Goal: Task Accomplishment & Management: Manage account settings

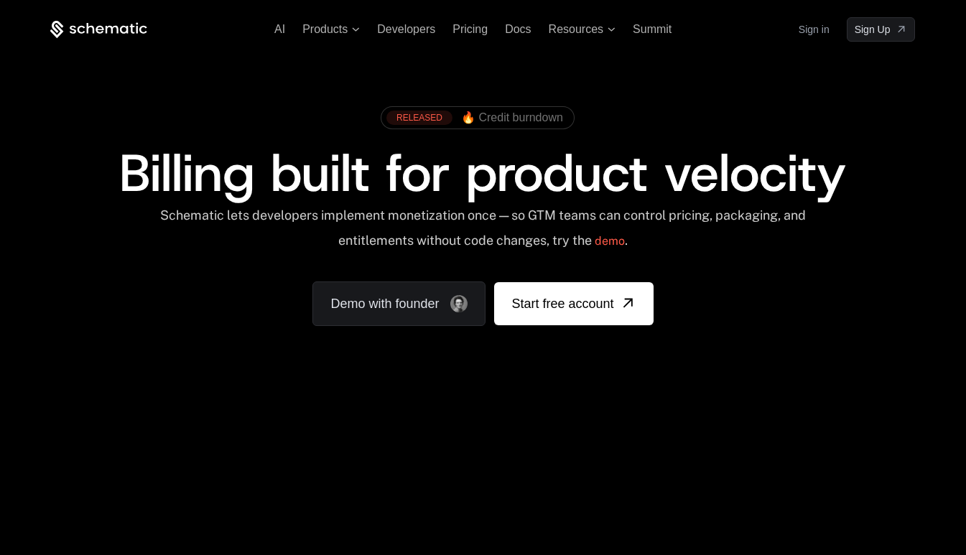
click at [810, 37] on link "Sign in" at bounding box center [814, 29] width 31 height 23
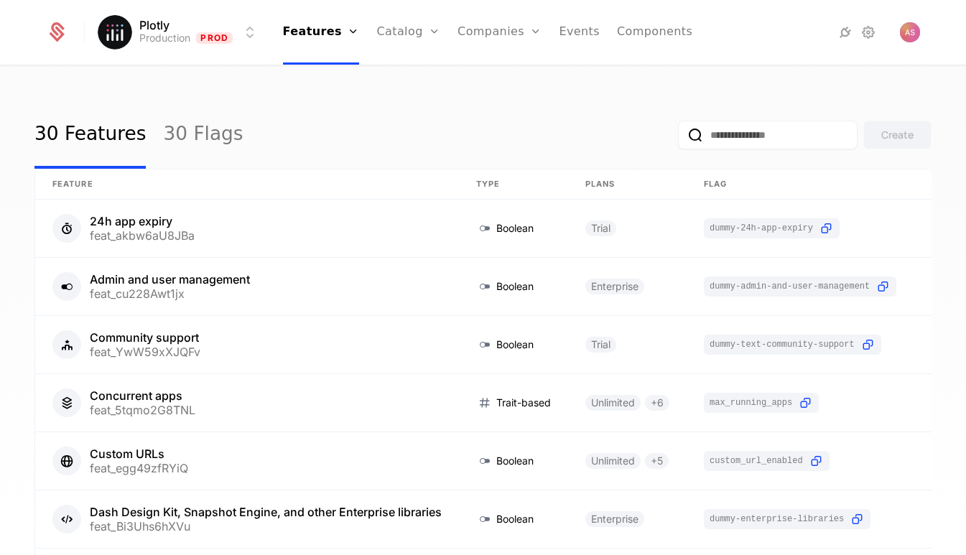
click at [510, 76] on link "Companies" at bounding box center [508, 70] width 66 height 11
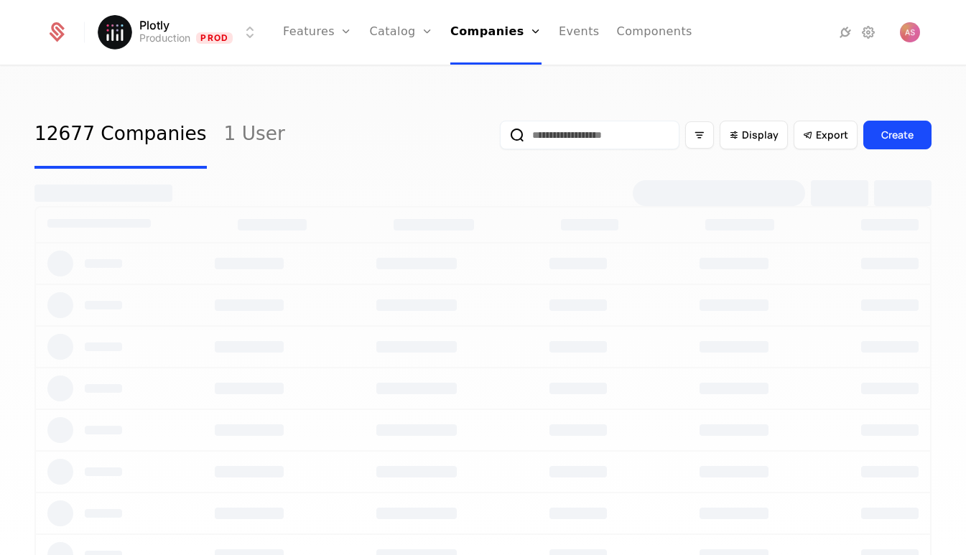
click at [550, 137] on input "email" at bounding box center [590, 135] width 180 height 29
type input "******"
click at [500, 138] on button "submit" at bounding box center [500, 138] width 0 height 0
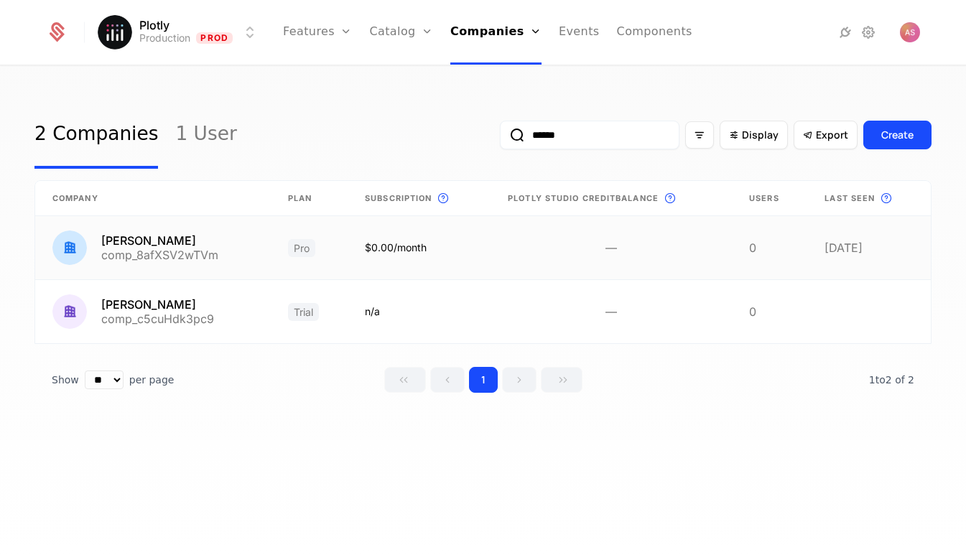
click at [231, 259] on link at bounding box center [153, 247] width 236 height 63
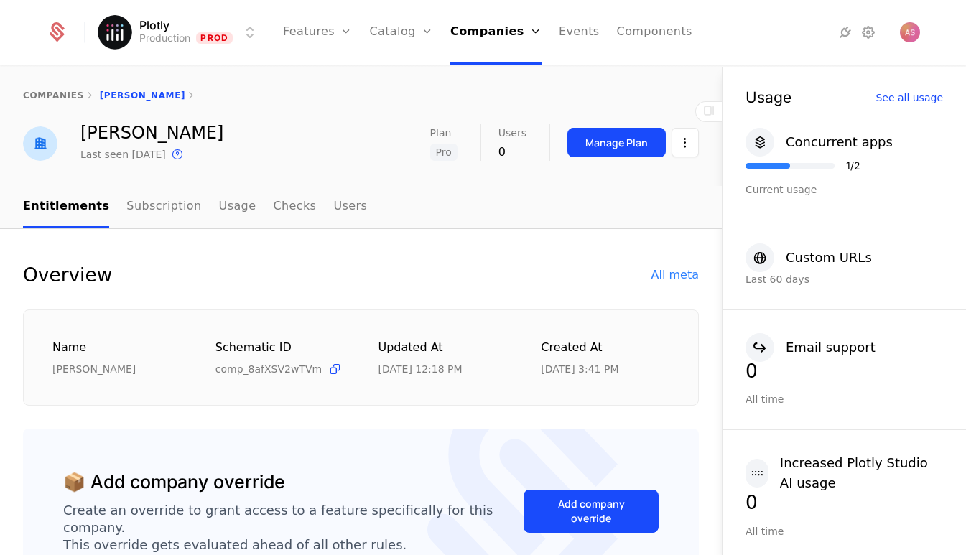
click at [649, 140] on button "Manage Plan" at bounding box center [616, 142] width 98 height 29
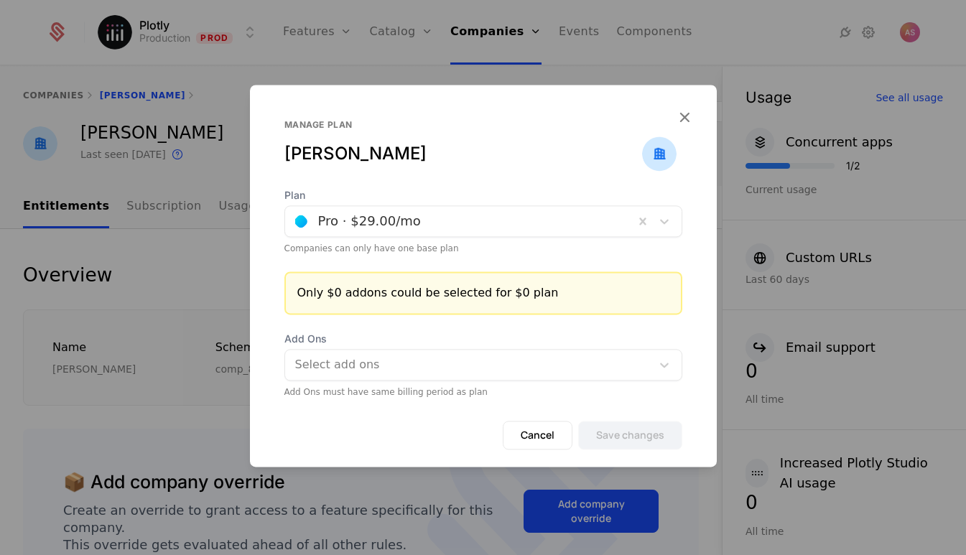
click at [688, 117] on icon "button" at bounding box center [684, 117] width 19 height 19
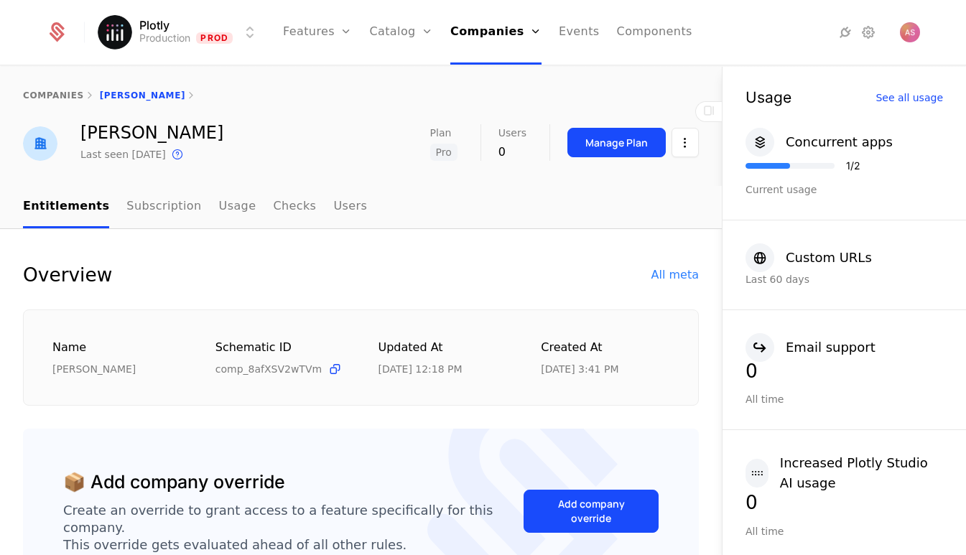
click at [615, 147] on div "Manage Plan" at bounding box center [616, 143] width 62 height 14
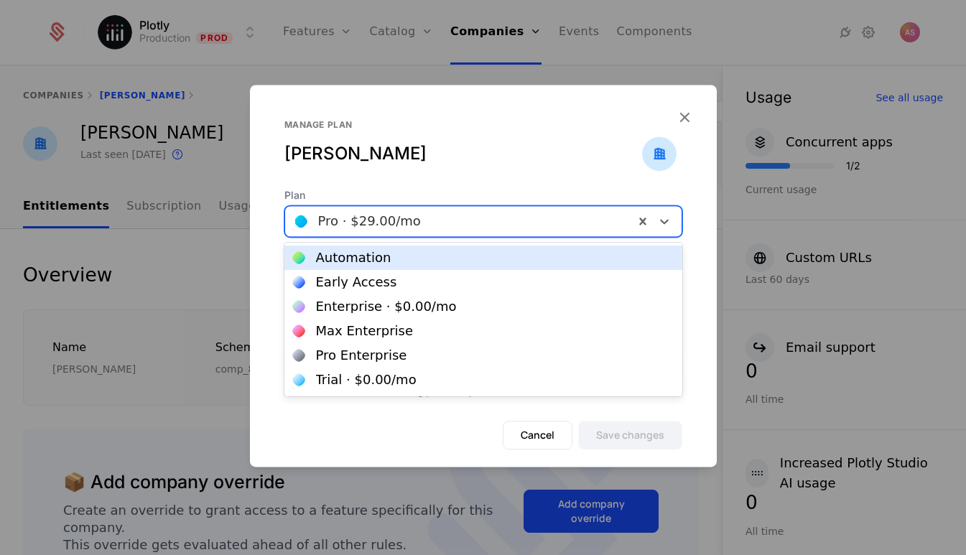
click at [607, 218] on div at bounding box center [459, 221] width 329 height 20
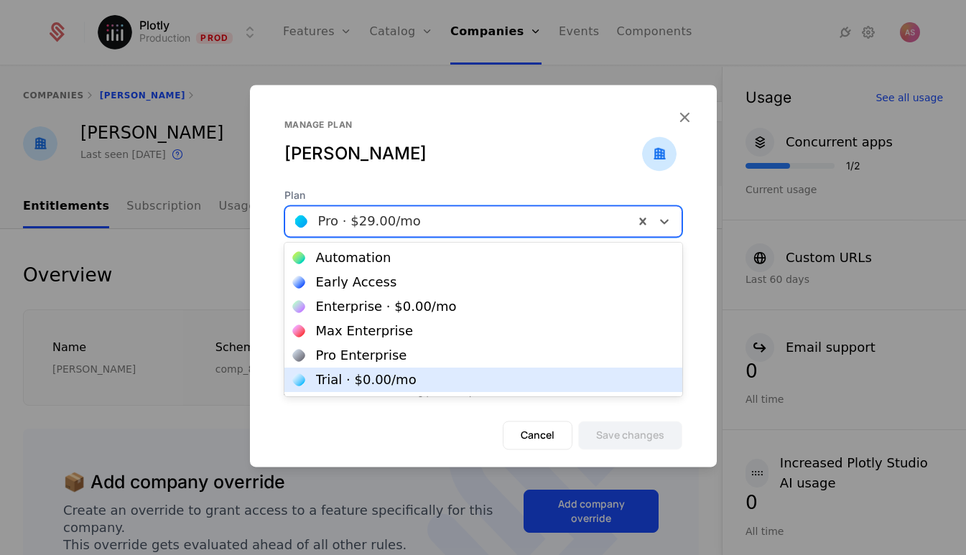
click at [363, 382] on div "Trial · $0.00 /mo" at bounding box center [366, 380] width 101 height 13
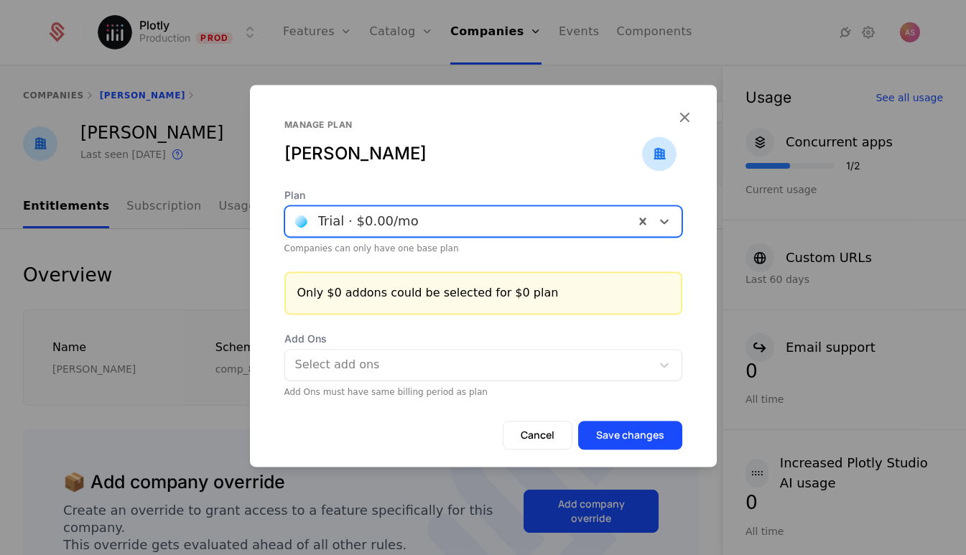
click at [623, 438] on button "Save changes" at bounding box center [630, 435] width 104 height 29
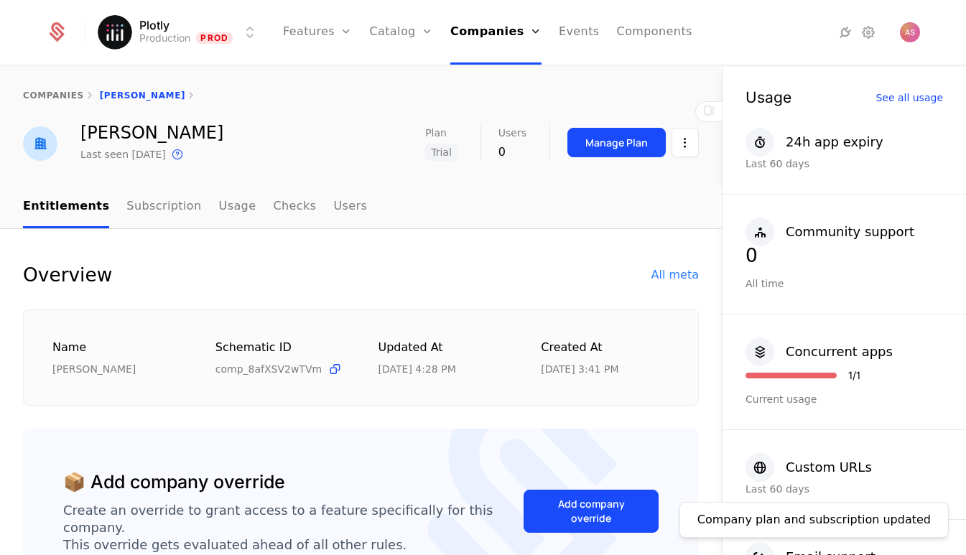
click at [333, 205] on link "Users" at bounding box center [350, 207] width 34 height 42
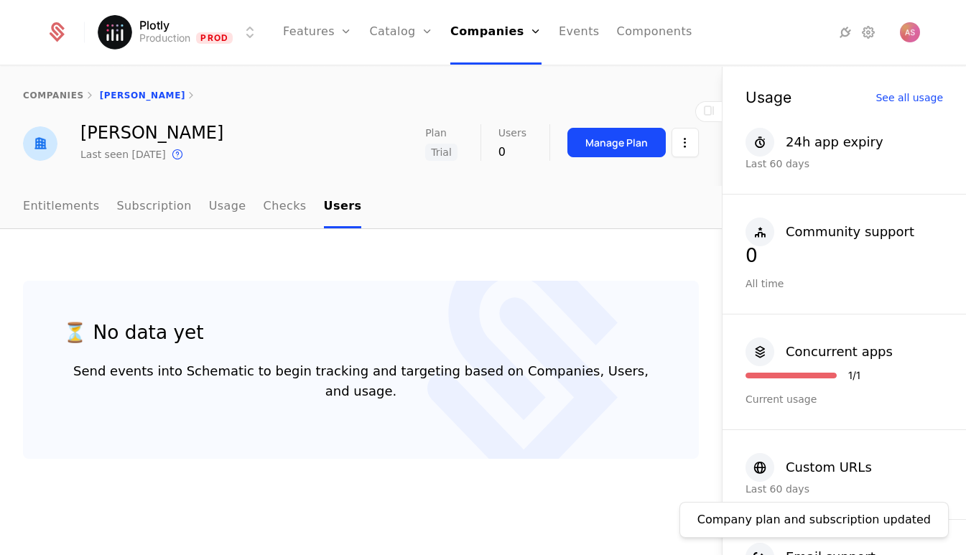
click at [268, 210] on link "Checks" at bounding box center [285, 207] width 43 height 42
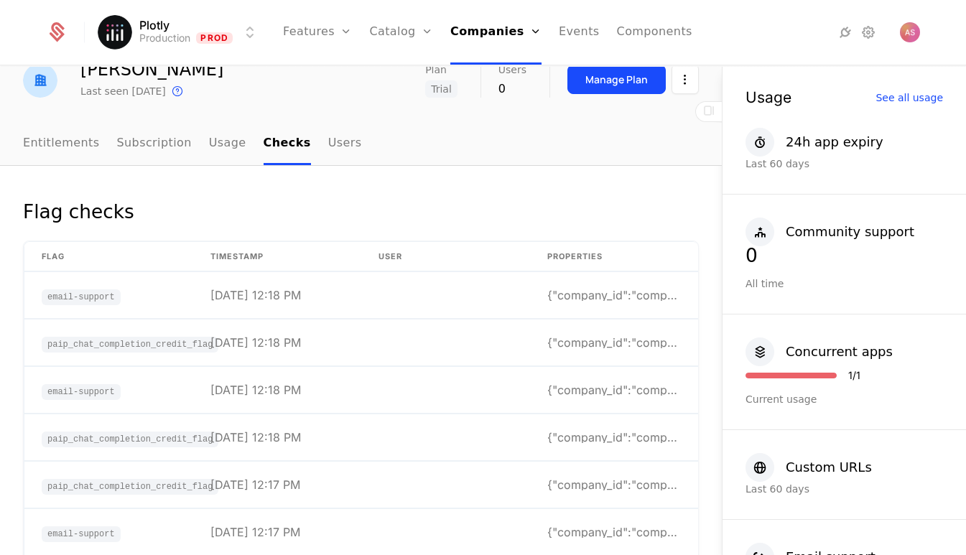
scroll to position [66, 0]
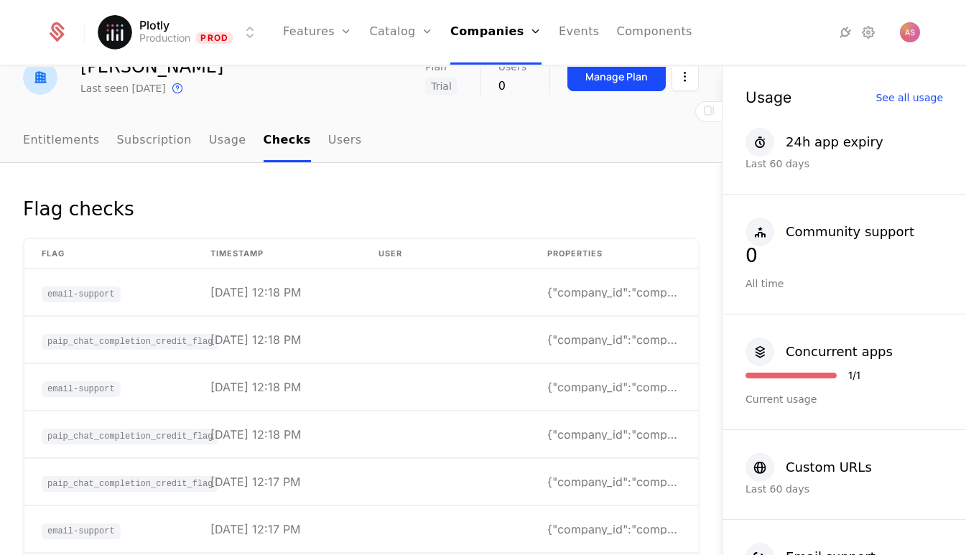
click at [221, 142] on link "Usage" at bounding box center [227, 141] width 37 height 42
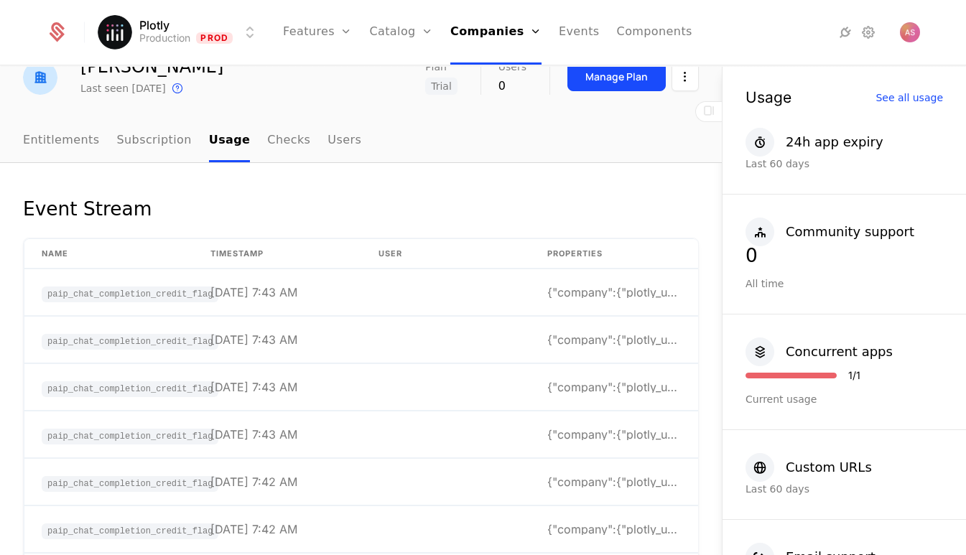
click at [117, 144] on link "Subscription" at bounding box center [154, 141] width 75 height 42
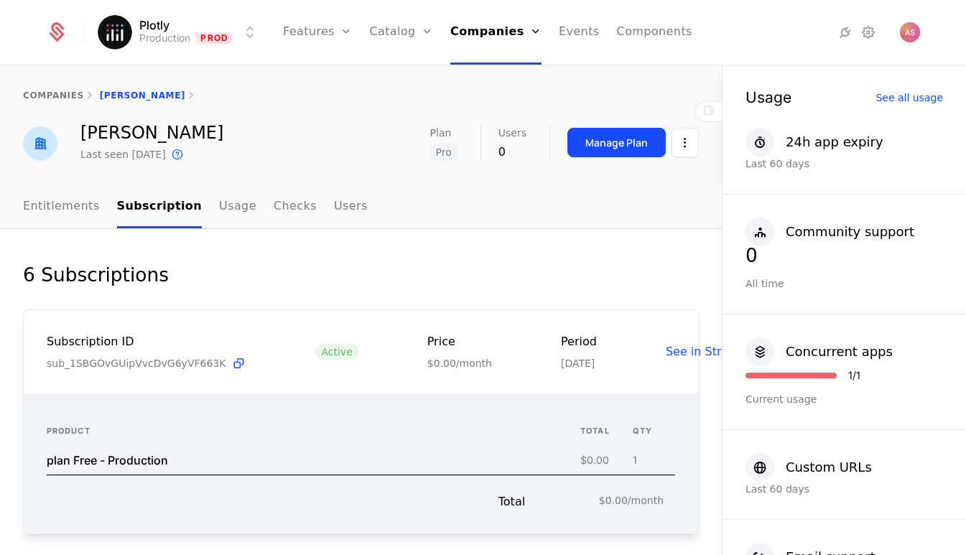
click at [77, 206] on link "Entitlements" at bounding box center [61, 207] width 77 height 42
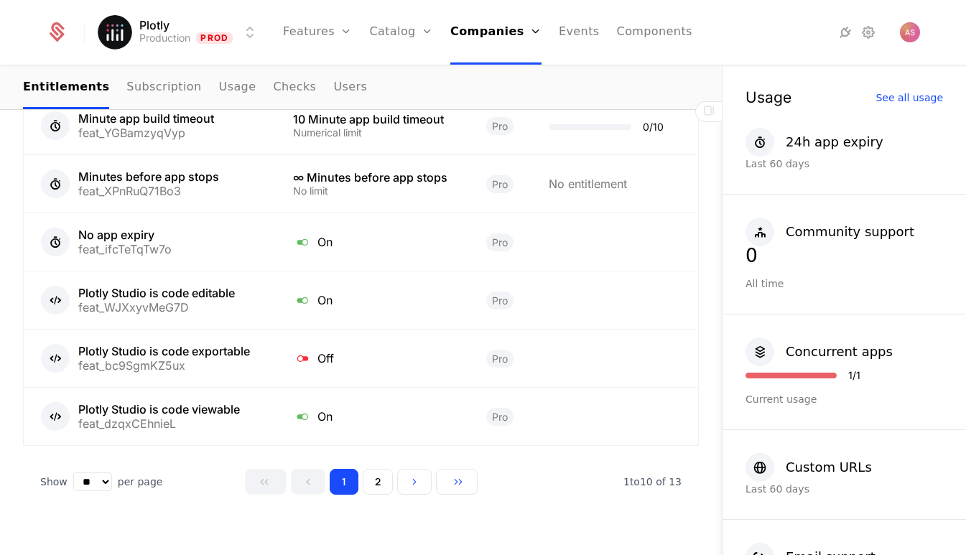
click at [379, 469] on button "2" at bounding box center [378, 482] width 30 height 26
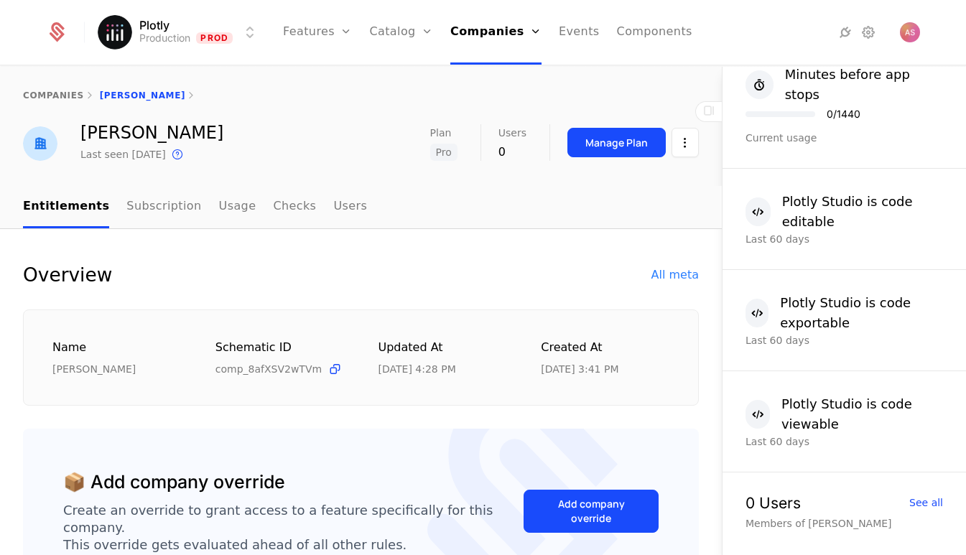
scroll to position [726, 0]
click at [693, 142] on html "Plotly Production Prod Features Features Flags Catalog Plans Add Ons Credits Co…" at bounding box center [483, 277] width 966 height 555
click at [640, 188] on div "Edit company" at bounding box center [617, 185] width 89 height 20
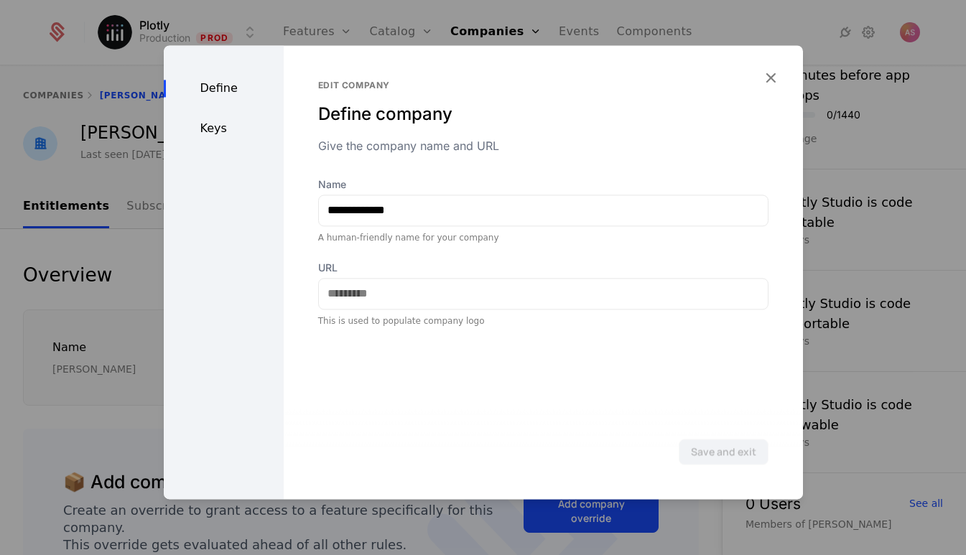
scroll to position [0, 0]
click at [214, 134] on div "Keys" at bounding box center [224, 128] width 120 height 17
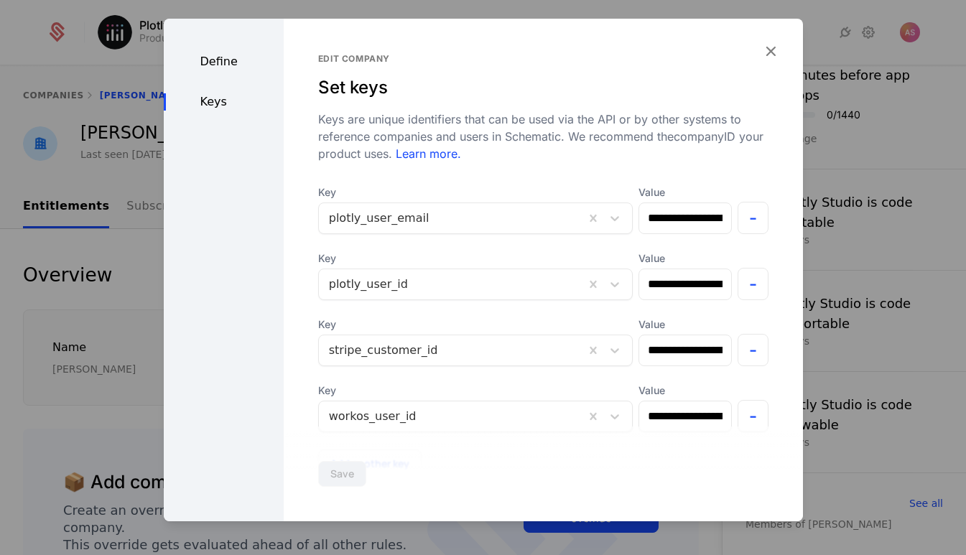
click at [769, 53] on icon "button" at bounding box center [770, 51] width 19 height 19
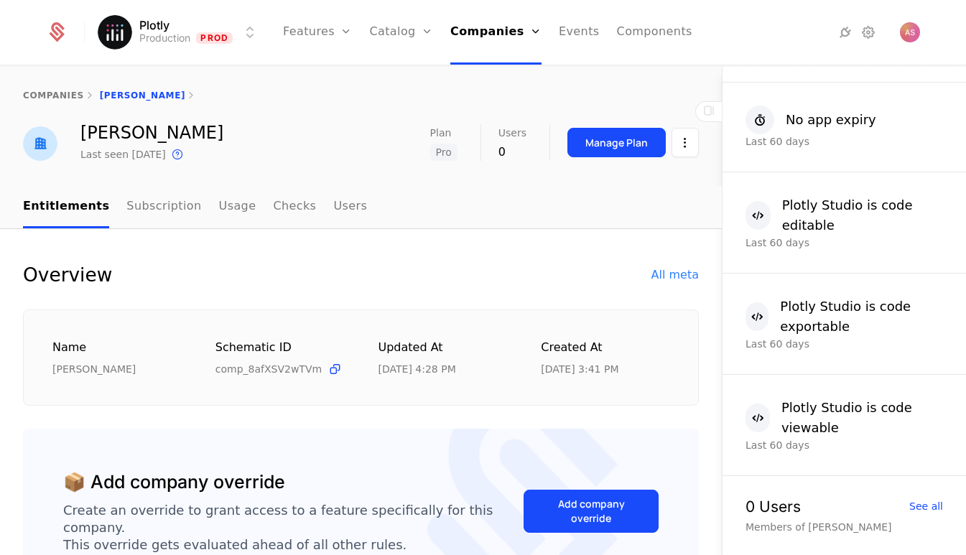
click at [491, 70] on link "Companies" at bounding box center [501, 70] width 66 height 11
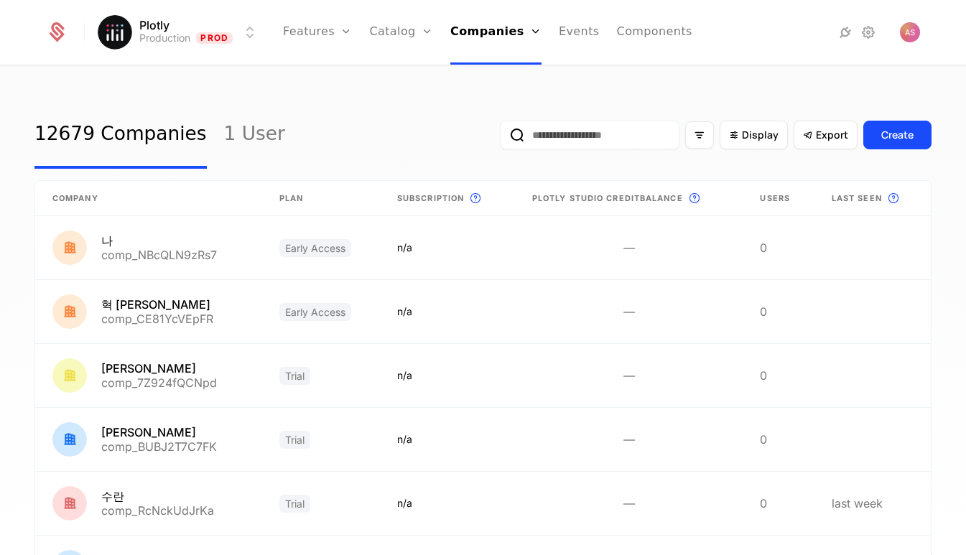
click at [579, 129] on input "email" at bounding box center [590, 135] width 180 height 29
paste input "**********"
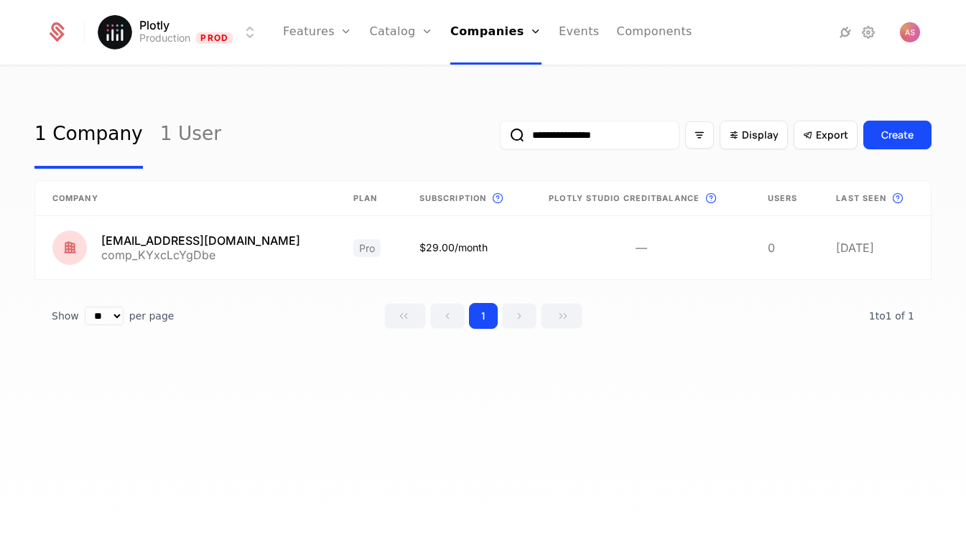
type input "**********"
click at [191, 254] on link at bounding box center [185, 247] width 301 height 63
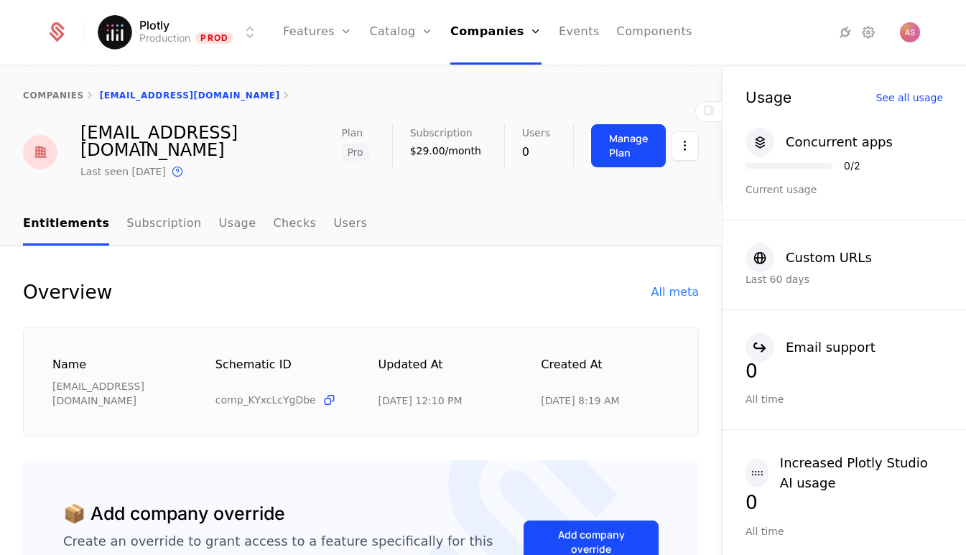
click at [616, 152] on button "Manage Plan" at bounding box center [628, 145] width 75 height 43
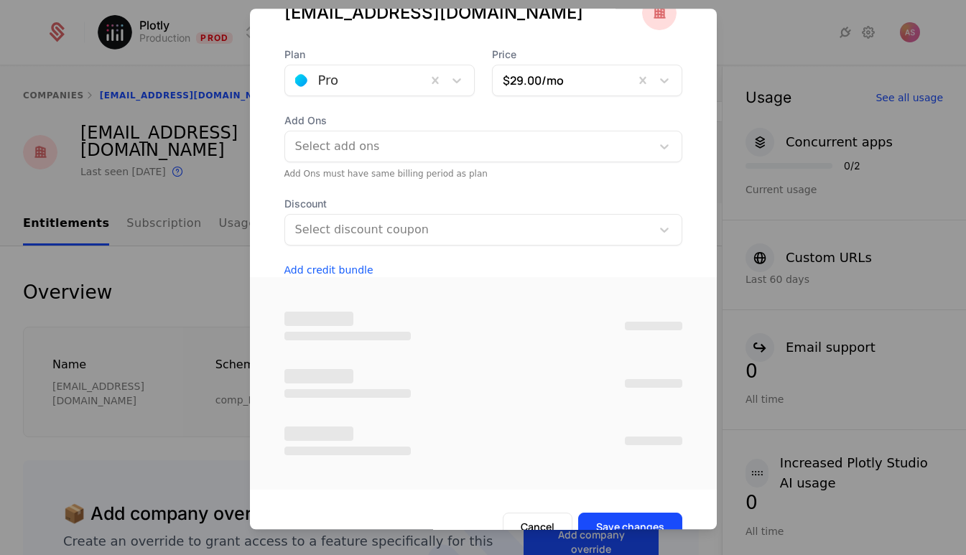
scroll to position [72, 0]
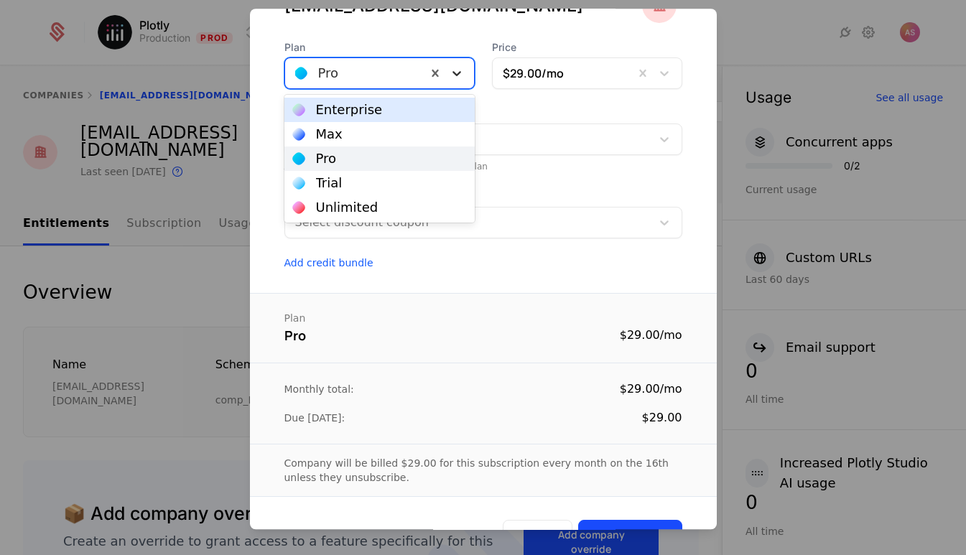
click at [455, 70] on icon at bounding box center [457, 73] width 14 height 14
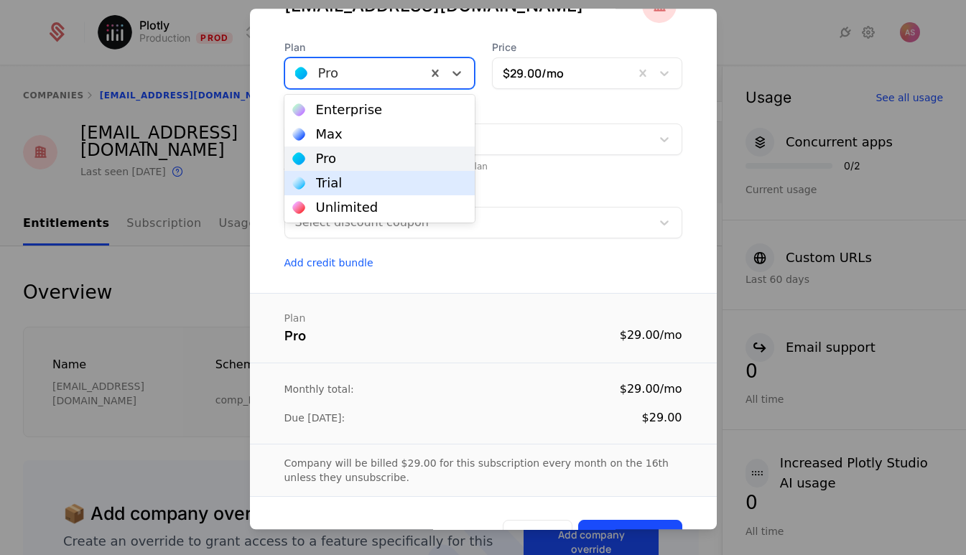
click at [382, 184] on div "Trial" at bounding box center [379, 183] width 173 height 13
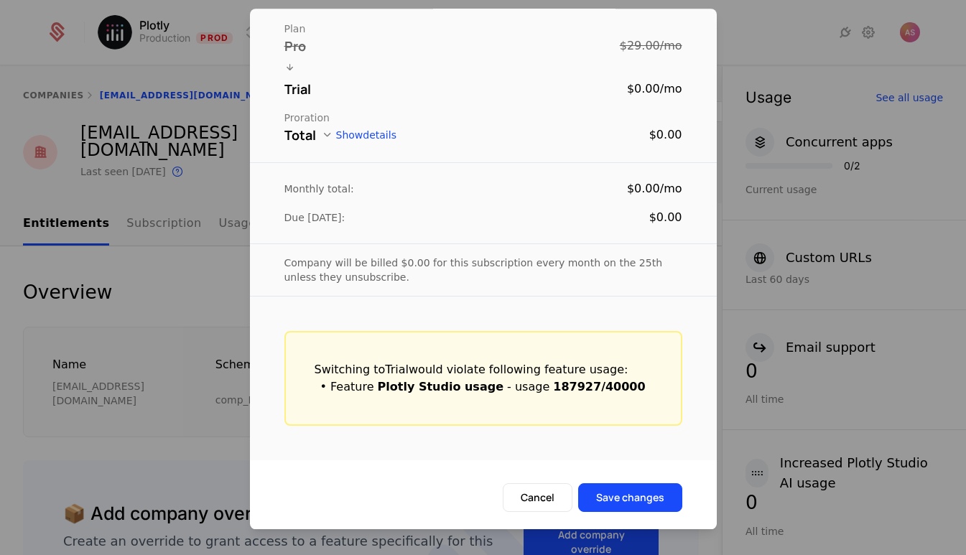
scroll to position [361, 0]
click at [636, 497] on button "Save changes" at bounding box center [630, 497] width 104 height 29
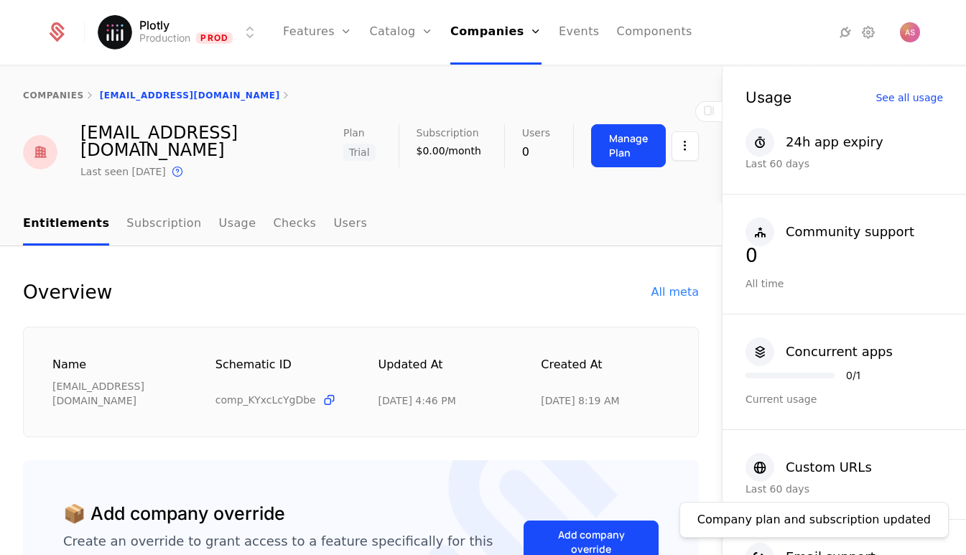
scroll to position [0, 0]
